Goal: Navigation & Orientation: Find specific page/section

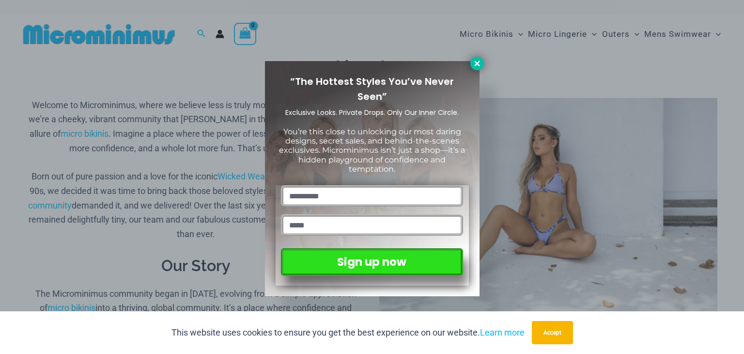
click at [477, 63] on icon at bounding box center [476, 63] width 5 height 5
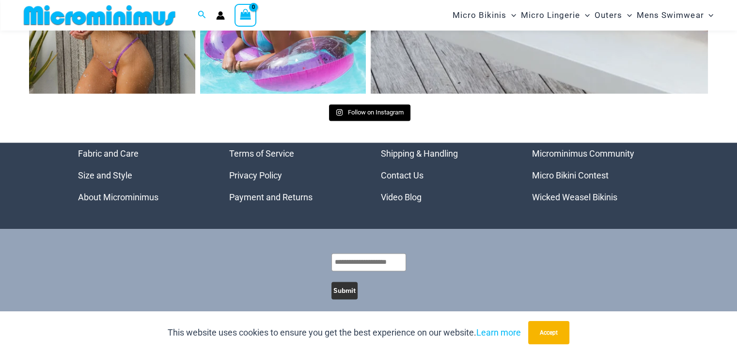
scroll to position [1331, 0]
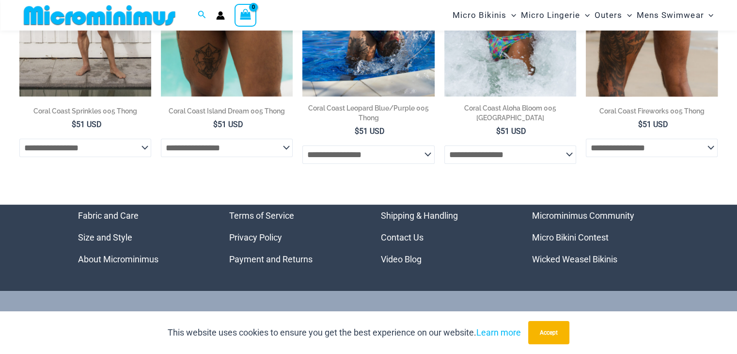
scroll to position [231, 0]
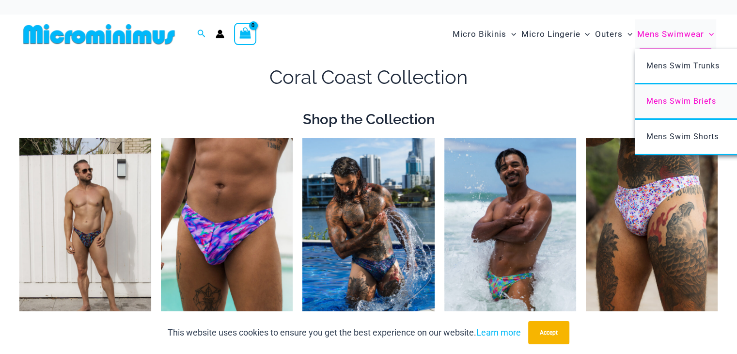
click at [675, 101] on span "Mens Swim Briefs" at bounding box center [682, 100] width 70 height 9
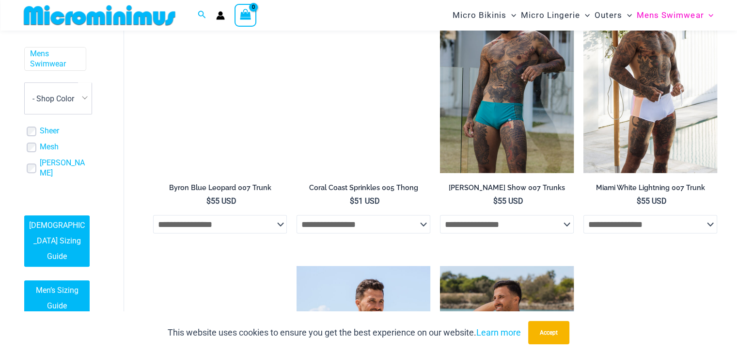
scroll to position [1978, 0]
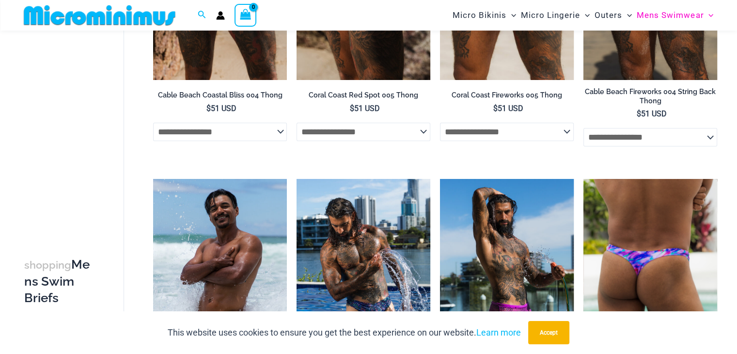
scroll to position [139, 0]
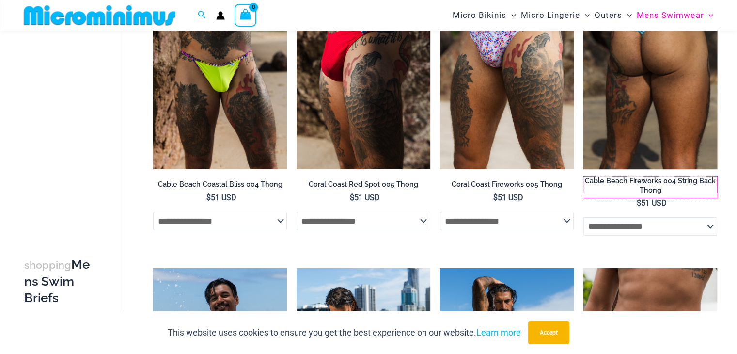
drag, startPoint x: 668, startPoint y: 179, endPoint x: 649, endPoint y: 169, distance: 21.2
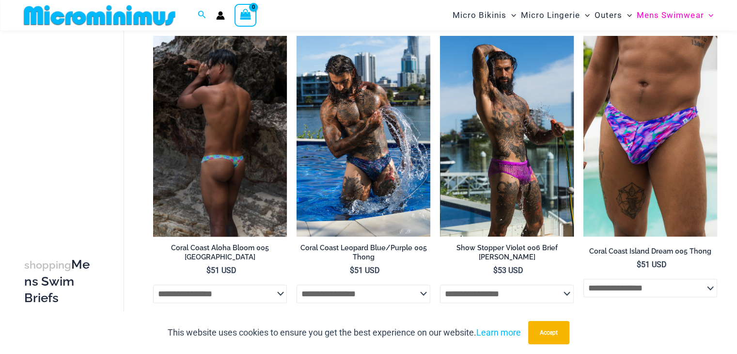
scroll to position [429, 0]
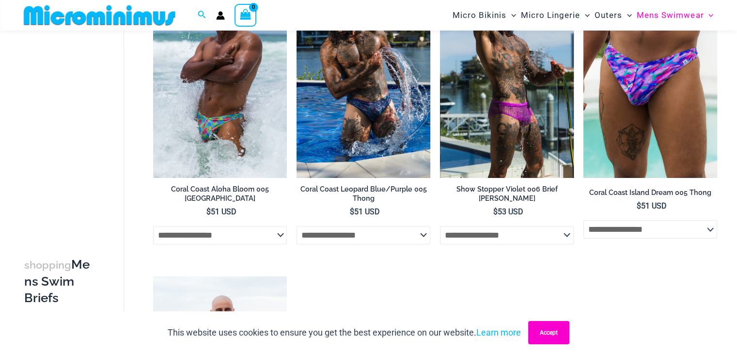
click at [555, 331] on button "Accept" at bounding box center [548, 332] width 41 height 23
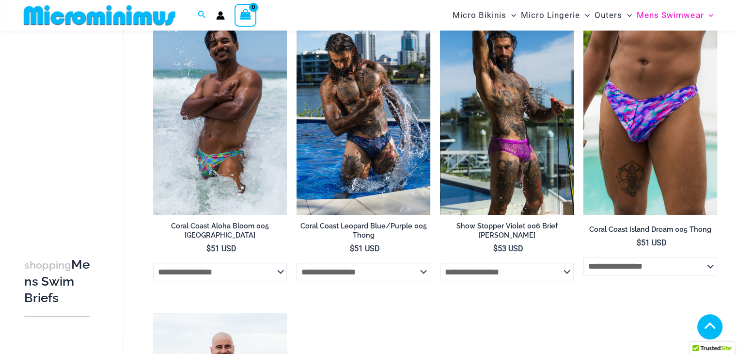
scroll to position [284, 0]
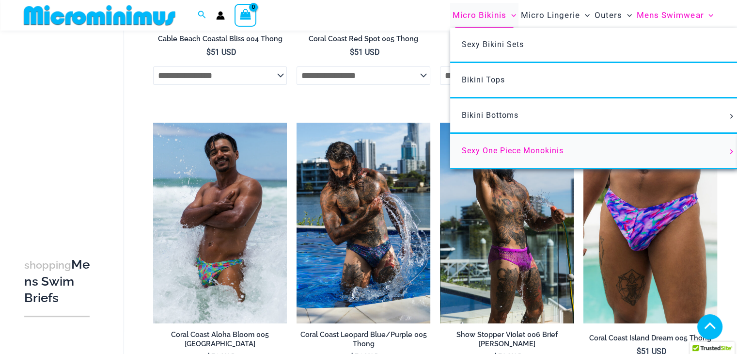
click at [506, 148] on span "Sexy One Piece Monokinis" at bounding box center [513, 150] width 102 height 9
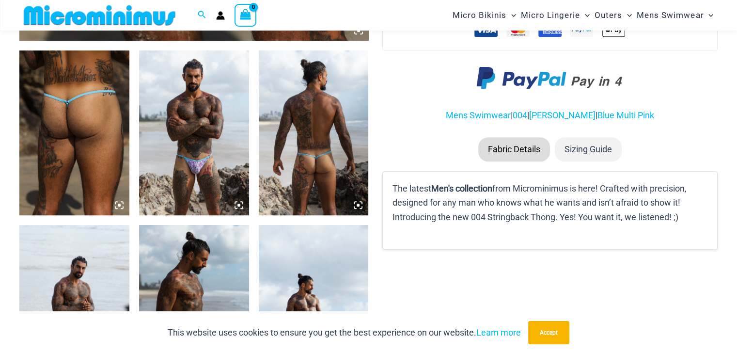
scroll to position [572, 0]
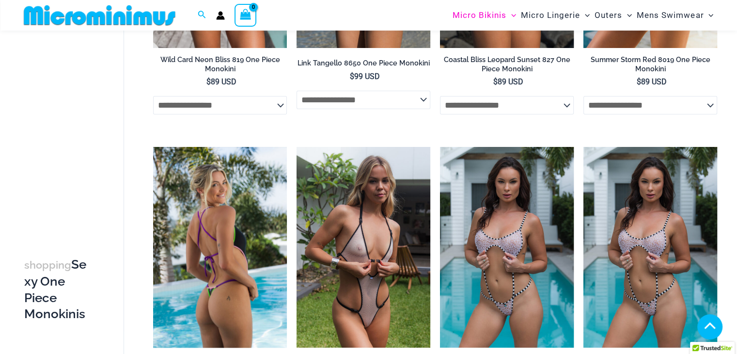
scroll to position [283, 0]
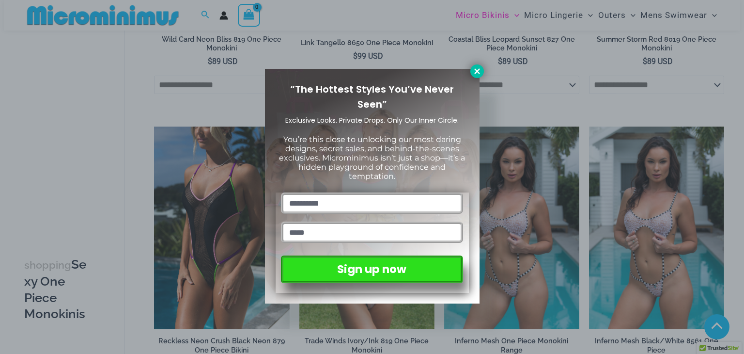
click at [475, 74] on icon at bounding box center [477, 71] width 9 height 9
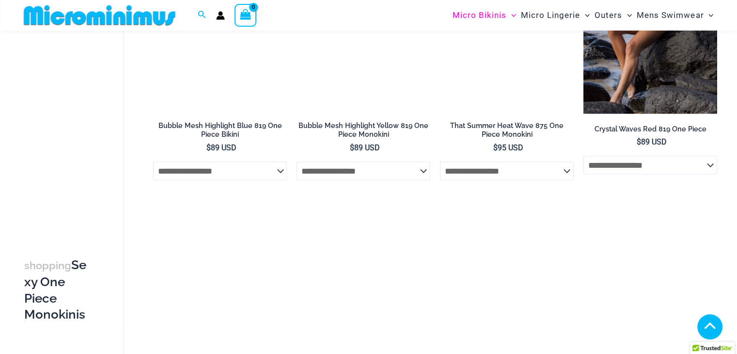
scroll to position [2076, 0]
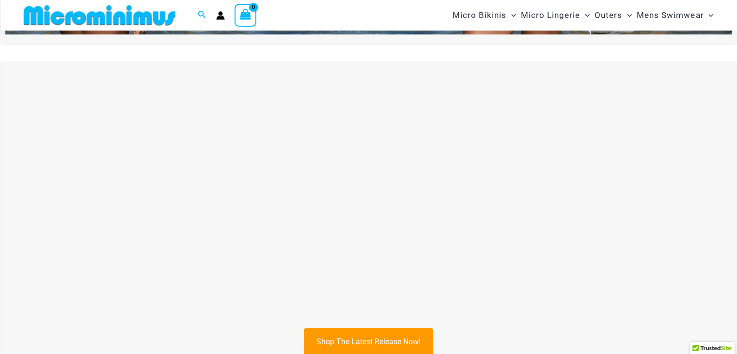
scroll to position [282, 0]
